Goal: Transaction & Acquisition: Download file/media

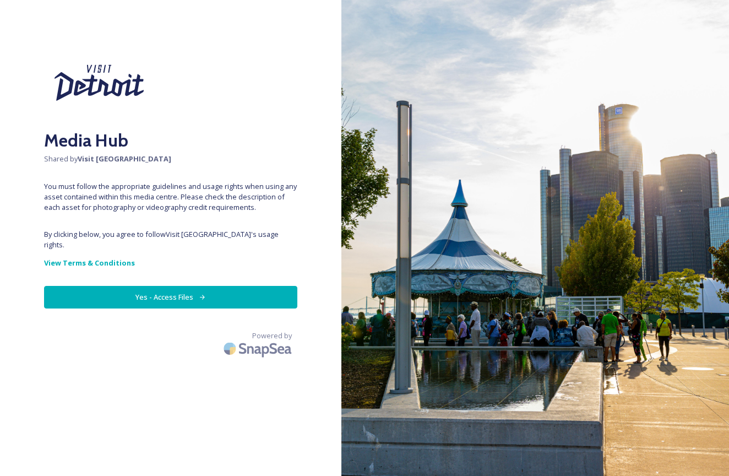
click at [189, 286] on button "Yes - Access Files" at bounding box center [170, 297] width 253 height 23
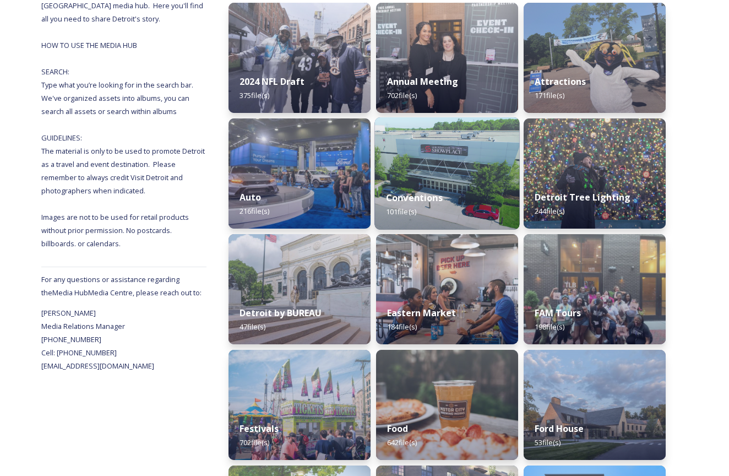
scroll to position [174, 0]
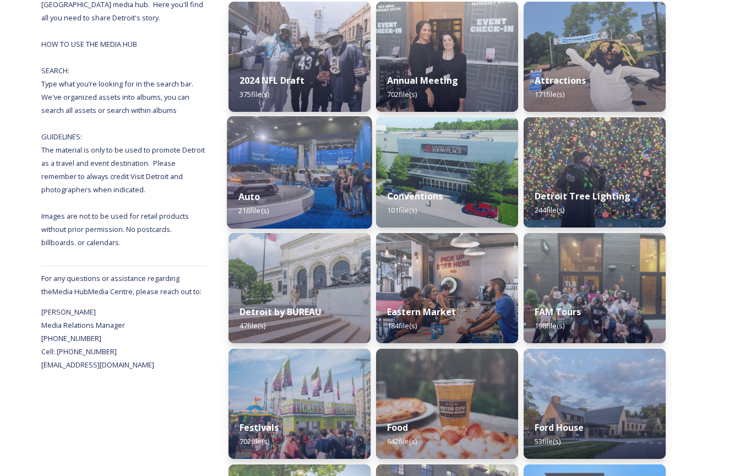
click at [320, 179] on img at bounding box center [299, 172] width 145 height 112
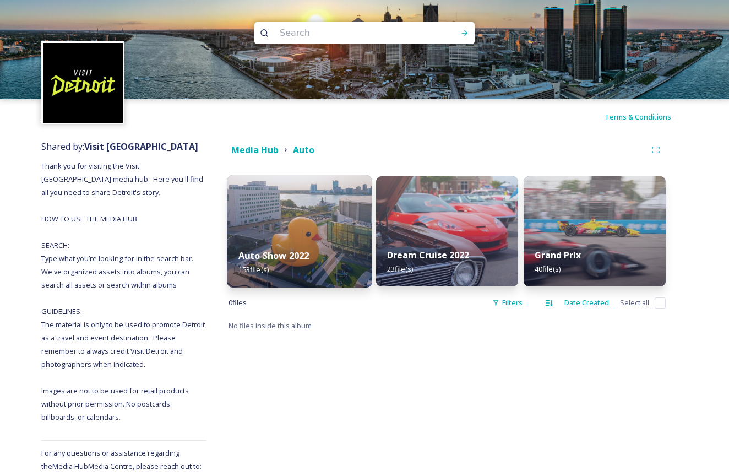
click at [315, 227] on img at bounding box center [299, 231] width 145 height 112
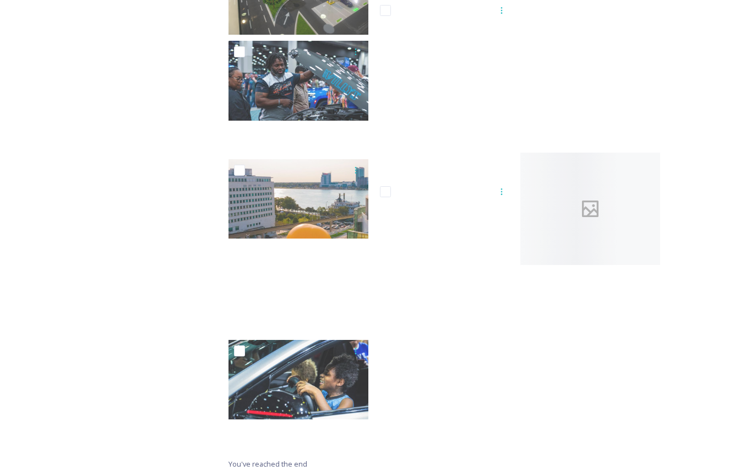
scroll to position [6950, 0]
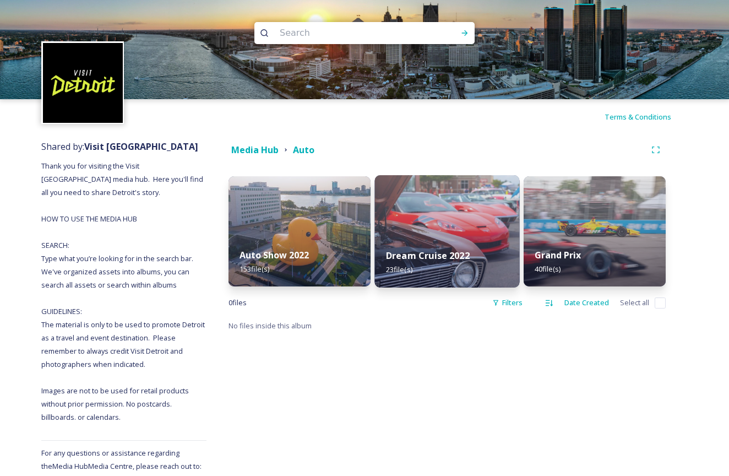
click at [439, 189] on img at bounding box center [446, 231] width 145 height 112
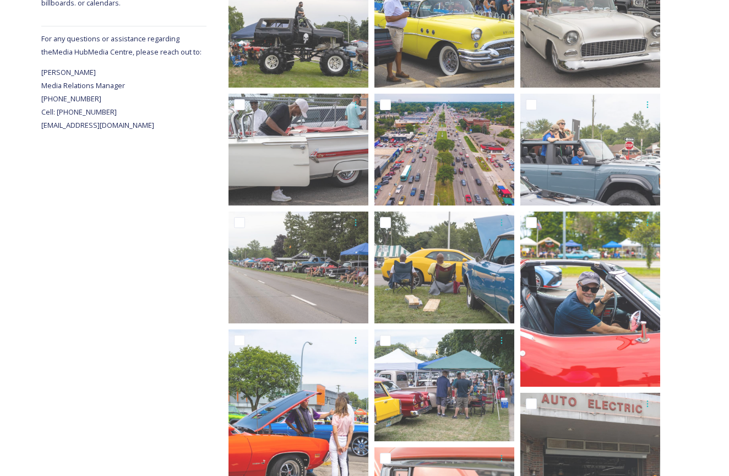
scroll to position [415, 0]
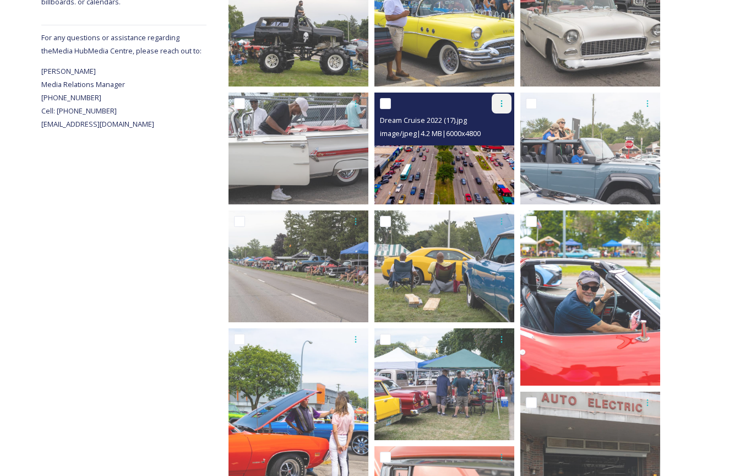
click at [497, 102] on icon at bounding box center [501, 103] width 9 height 9
click at [488, 150] on span "Download" at bounding box center [489, 149] width 34 height 10
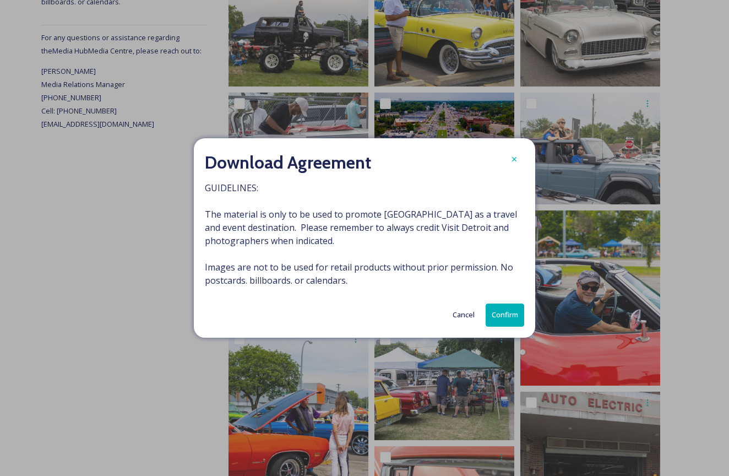
click at [501, 307] on button "Confirm" at bounding box center [504, 314] width 39 height 23
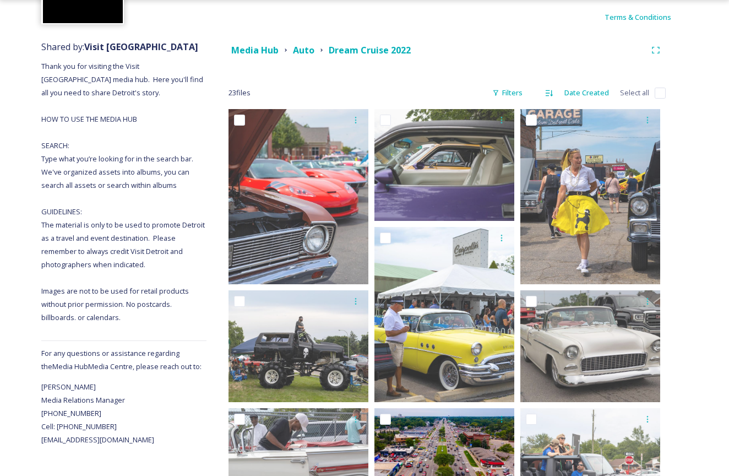
scroll to position [84, 0]
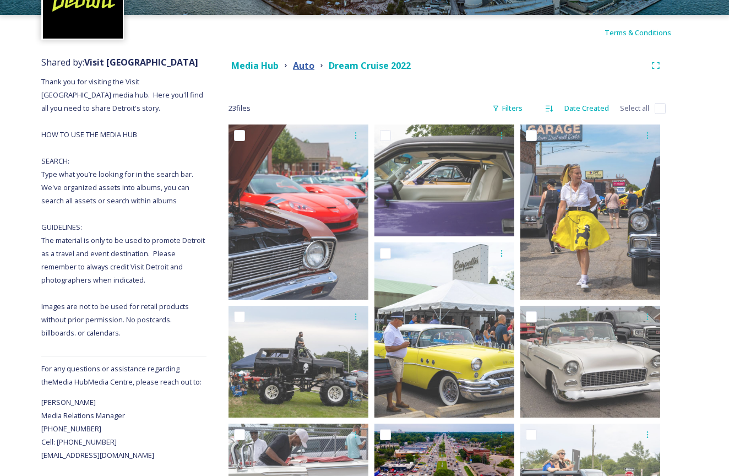
click at [312, 66] on strong "Auto" at bounding box center [303, 65] width 21 height 12
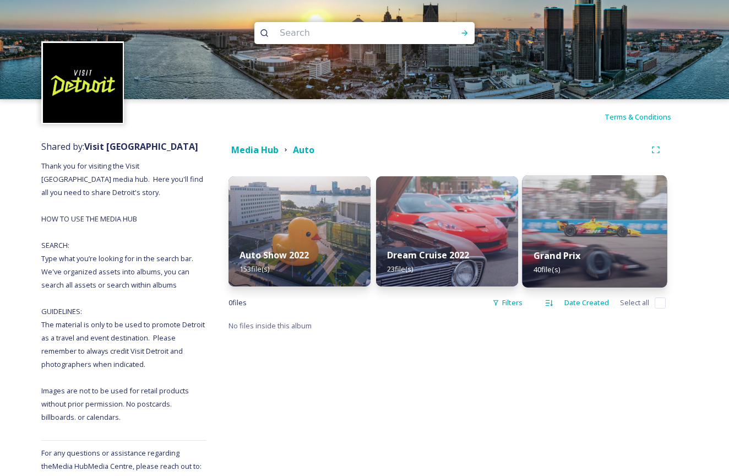
click at [570, 219] on img at bounding box center [594, 231] width 145 height 112
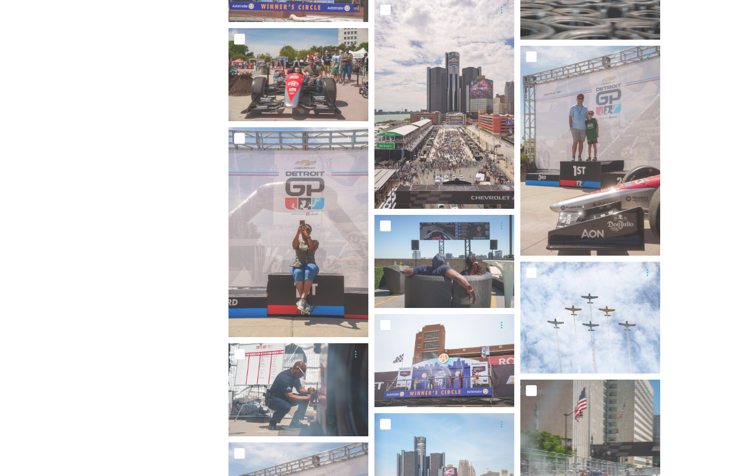
scroll to position [1299, 1]
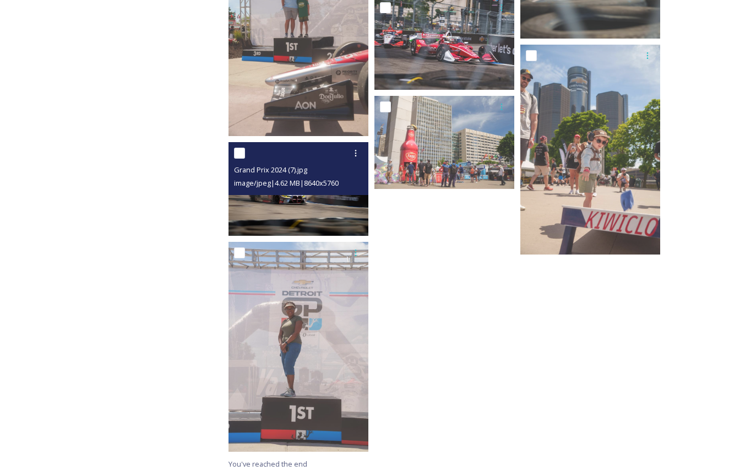
click at [325, 206] on img at bounding box center [298, 188] width 140 height 93
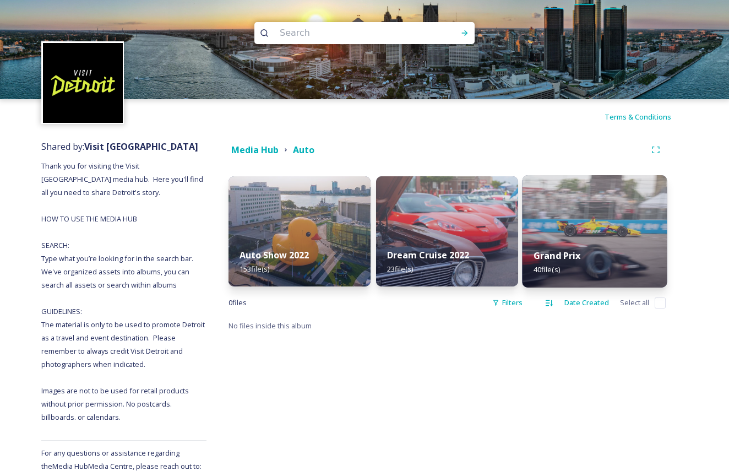
click at [581, 234] on img at bounding box center [594, 231] width 145 height 112
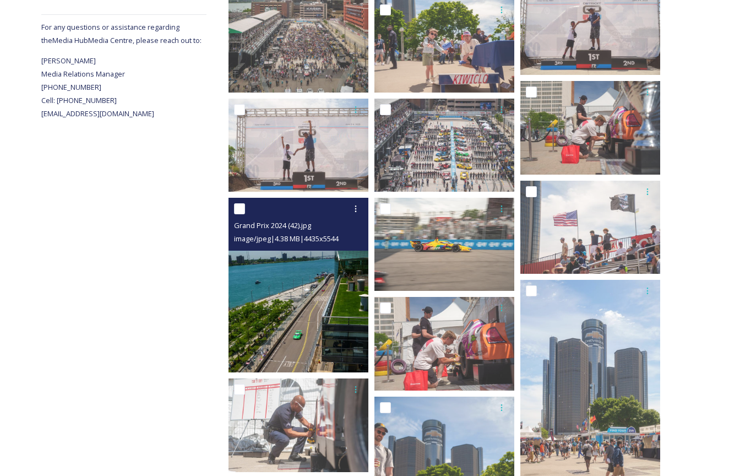
scroll to position [423, 0]
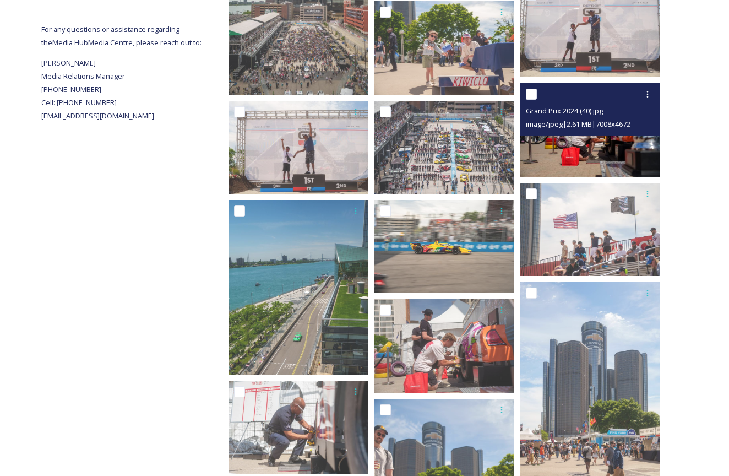
click at [580, 152] on img at bounding box center [590, 129] width 140 height 93
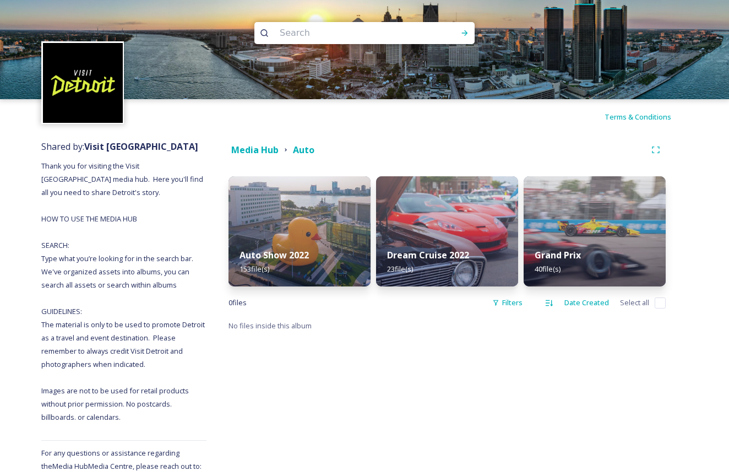
click at [416, 146] on div "Media Hub Auto" at bounding box center [436, 150] width 417 height 14
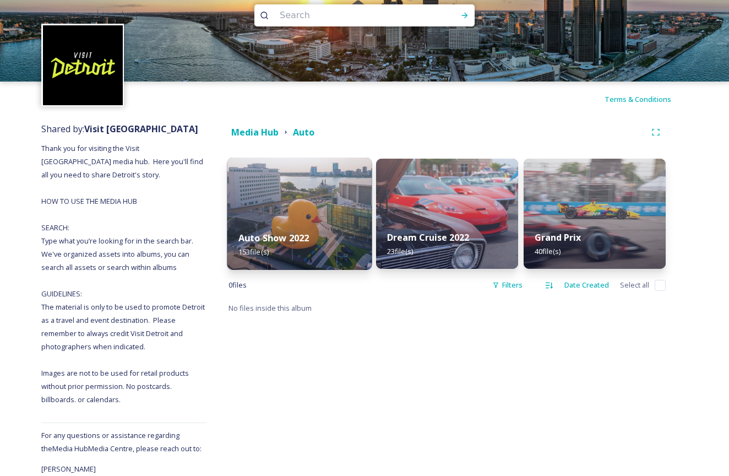
scroll to position [17, 0]
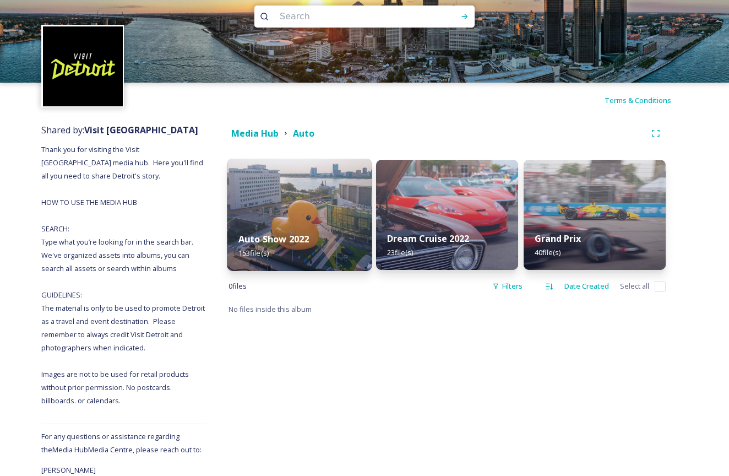
click at [315, 193] on img at bounding box center [299, 215] width 145 height 112
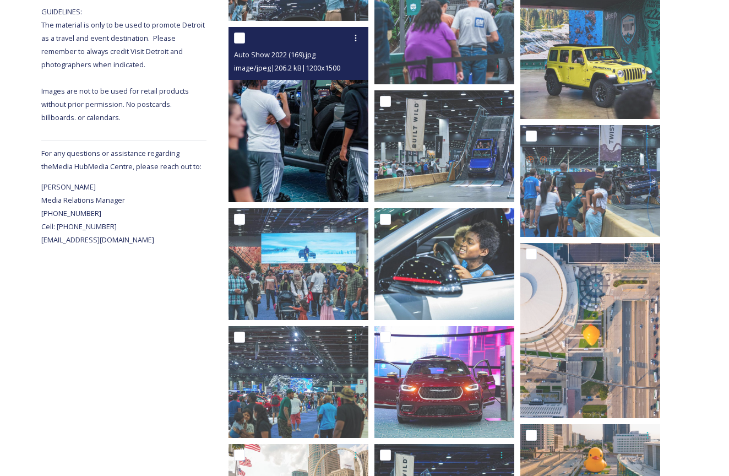
scroll to position [308, 0]
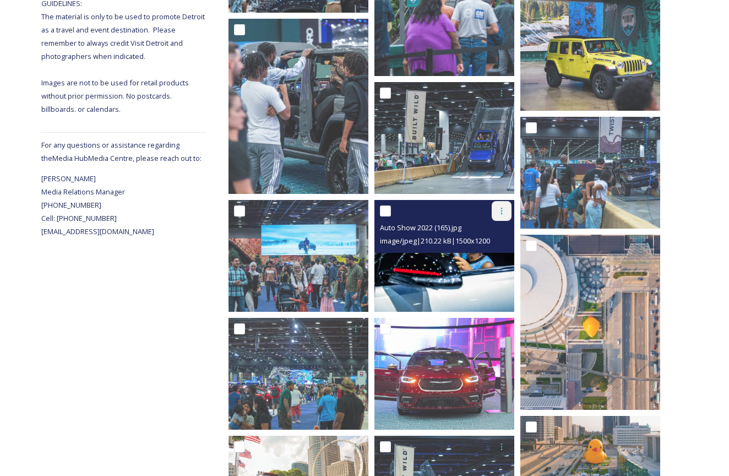
click at [500, 206] on icon at bounding box center [501, 210] width 9 height 9
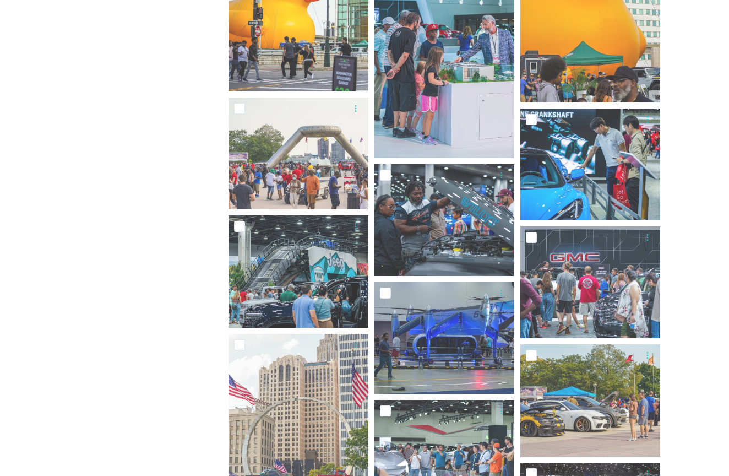
scroll to position [1862, 0]
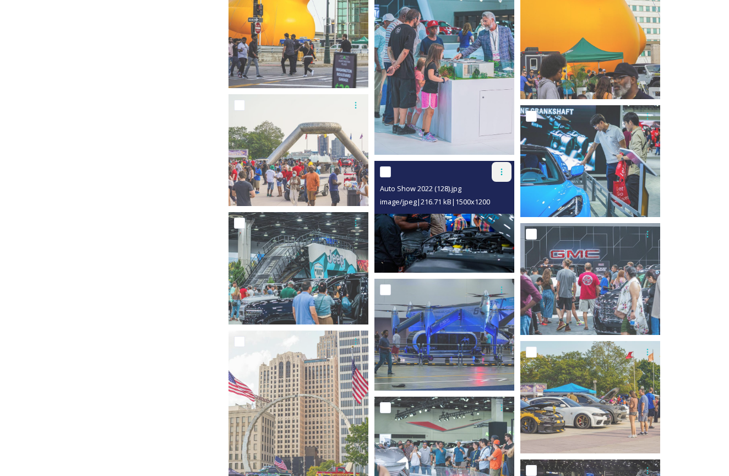
click at [503, 171] on icon at bounding box center [501, 171] width 9 height 9
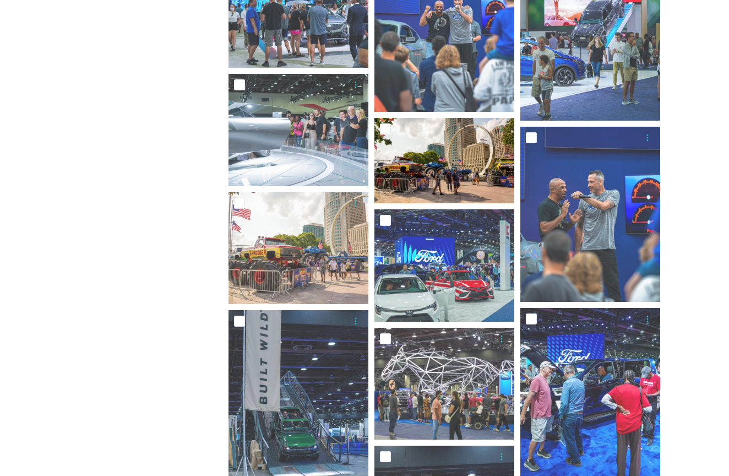
scroll to position [2894, 0]
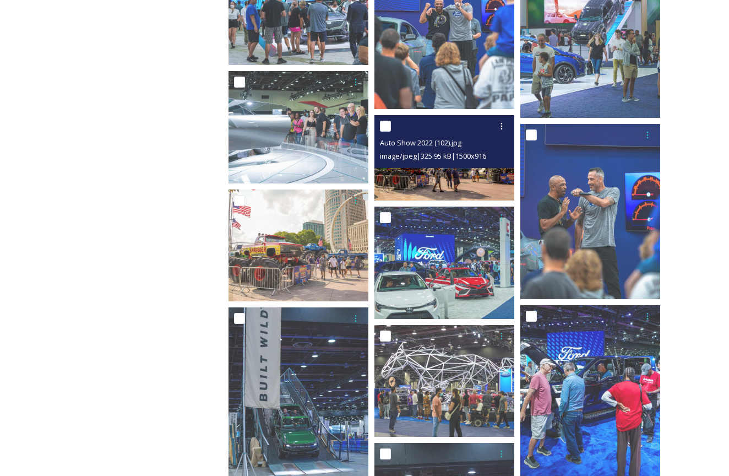
click at [466, 183] on img at bounding box center [444, 157] width 140 height 85
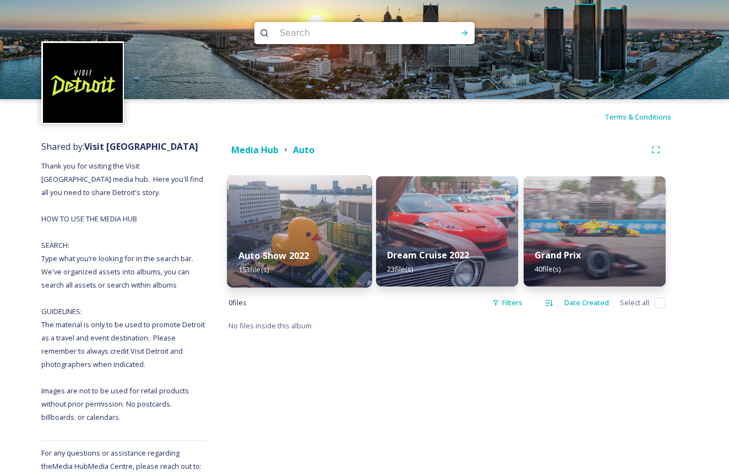
click at [285, 227] on img at bounding box center [299, 231] width 145 height 112
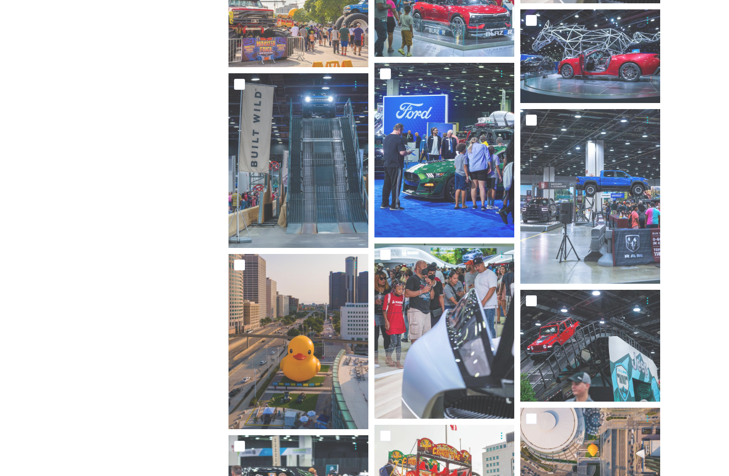
scroll to position [1023, 0]
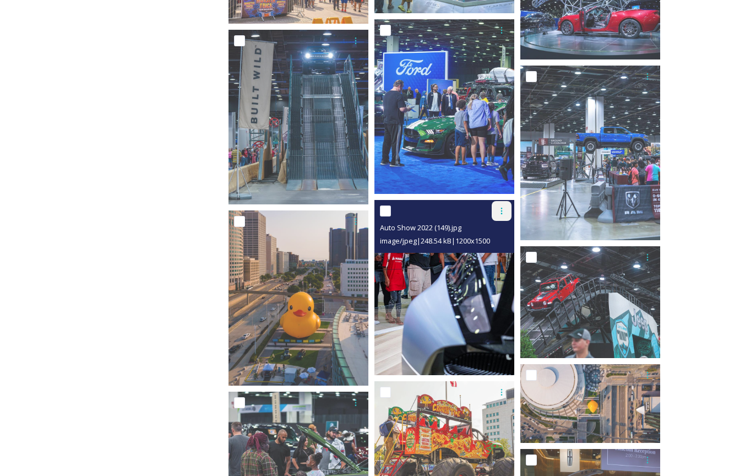
click at [501, 217] on div at bounding box center [502, 211] width 20 height 20
click at [490, 253] on span "Download" at bounding box center [489, 257] width 34 height 10
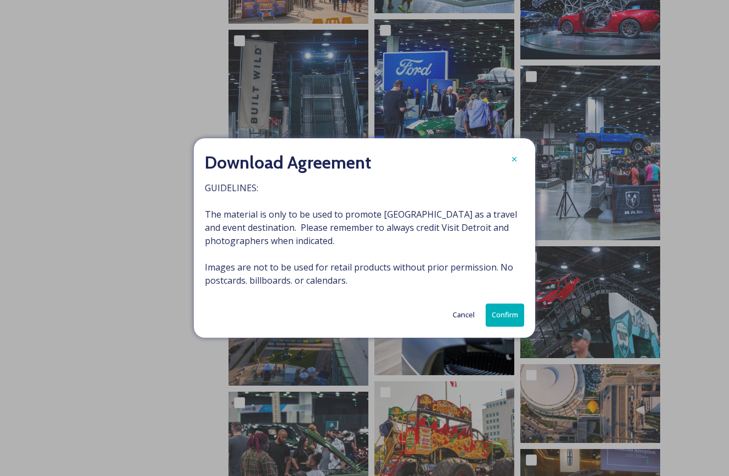
click at [512, 317] on button "Confirm" at bounding box center [504, 314] width 39 height 23
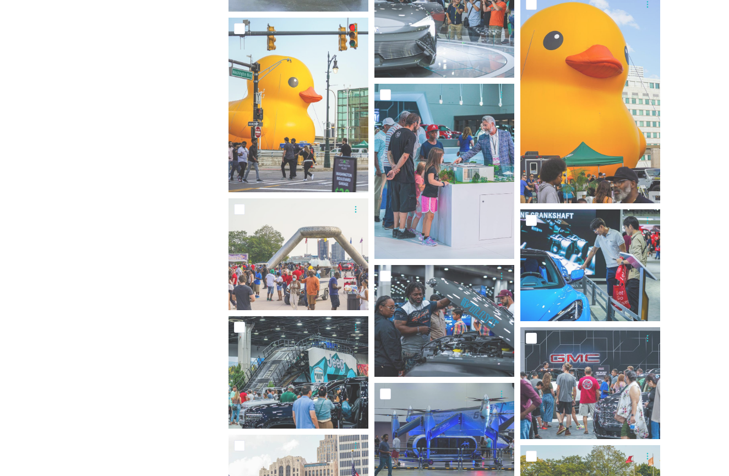
scroll to position [1771, 0]
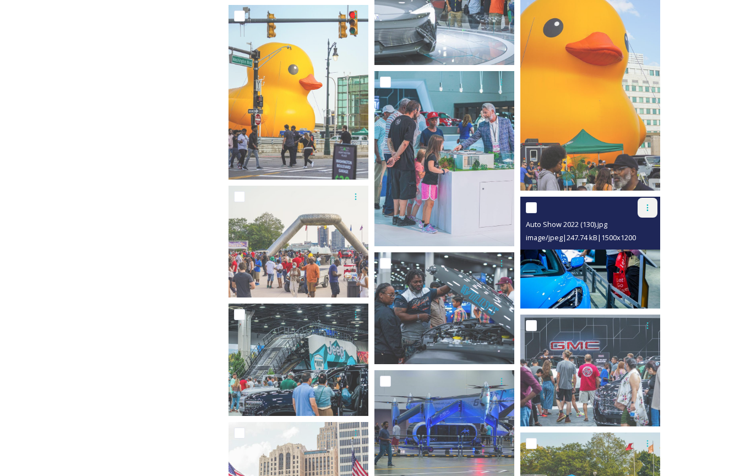
click at [653, 201] on div at bounding box center [647, 208] width 20 height 20
click at [624, 249] on span "Download" at bounding box center [635, 253] width 34 height 10
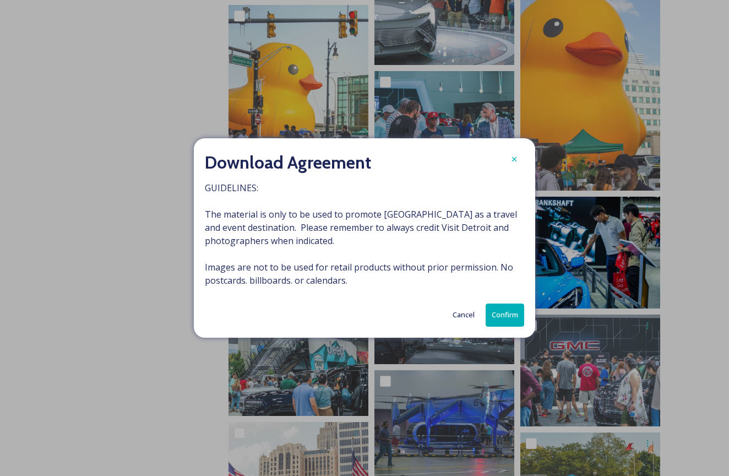
click at [493, 315] on button "Confirm" at bounding box center [504, 314] width 39 height 23
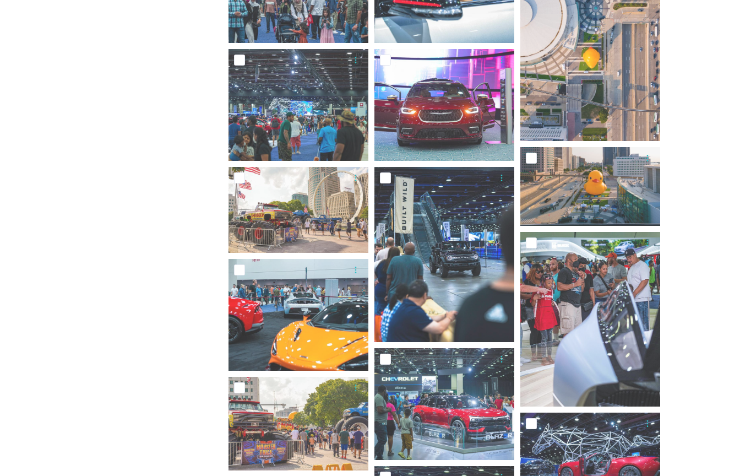
scroll to position [332, 0]
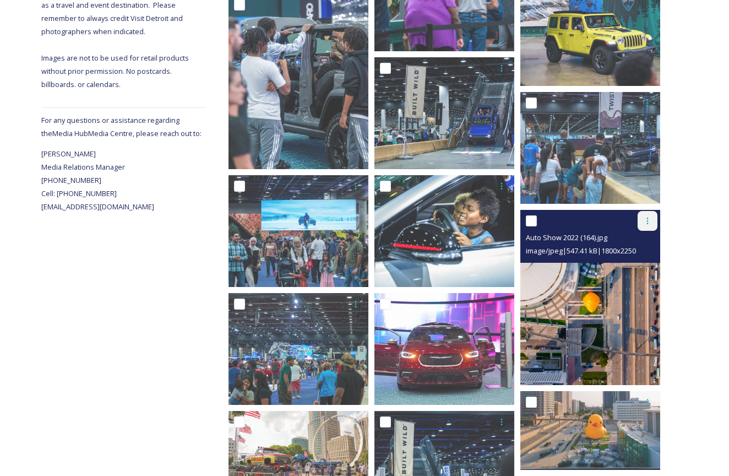
click at [645, 222] on icon at bounding box center [647, 220] width 9 height 9
click at [643, 263] on span "Download" at bounding box center [635, 266] width 34 height 10
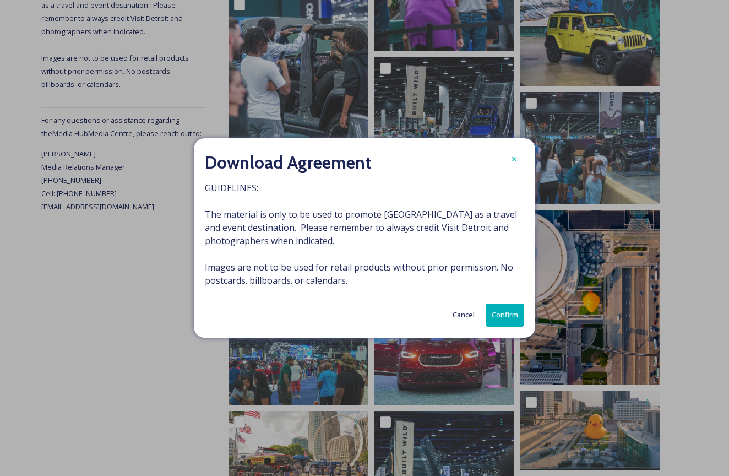
click at [499, 317] on button "Confirm" at bounding box center [504, 314] width 39 height 23
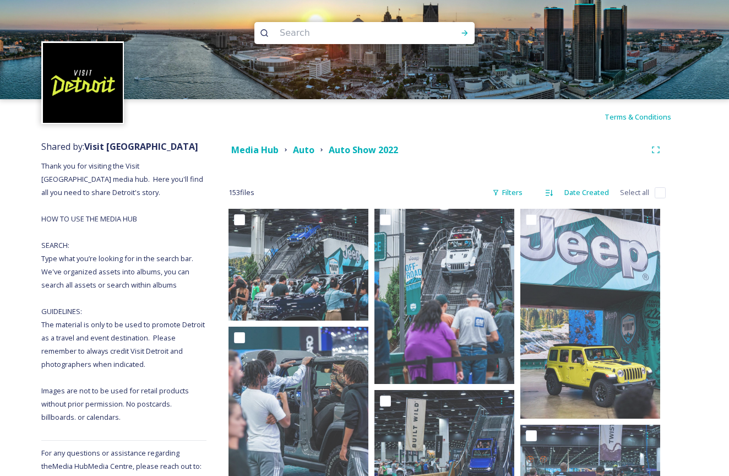
scroll to position [0, 0]
